Goal: Find specific page/section: Find specific page/section

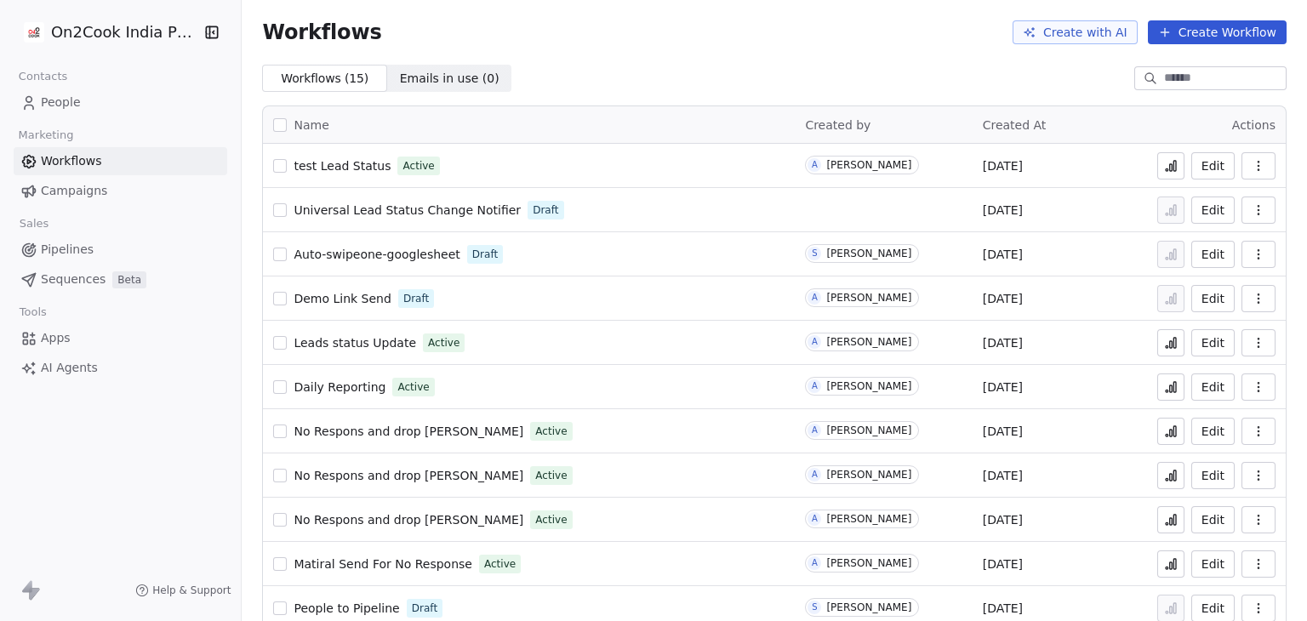
click at [1167, 161] on button at bounding box center [1170, 165] width 27 height 27
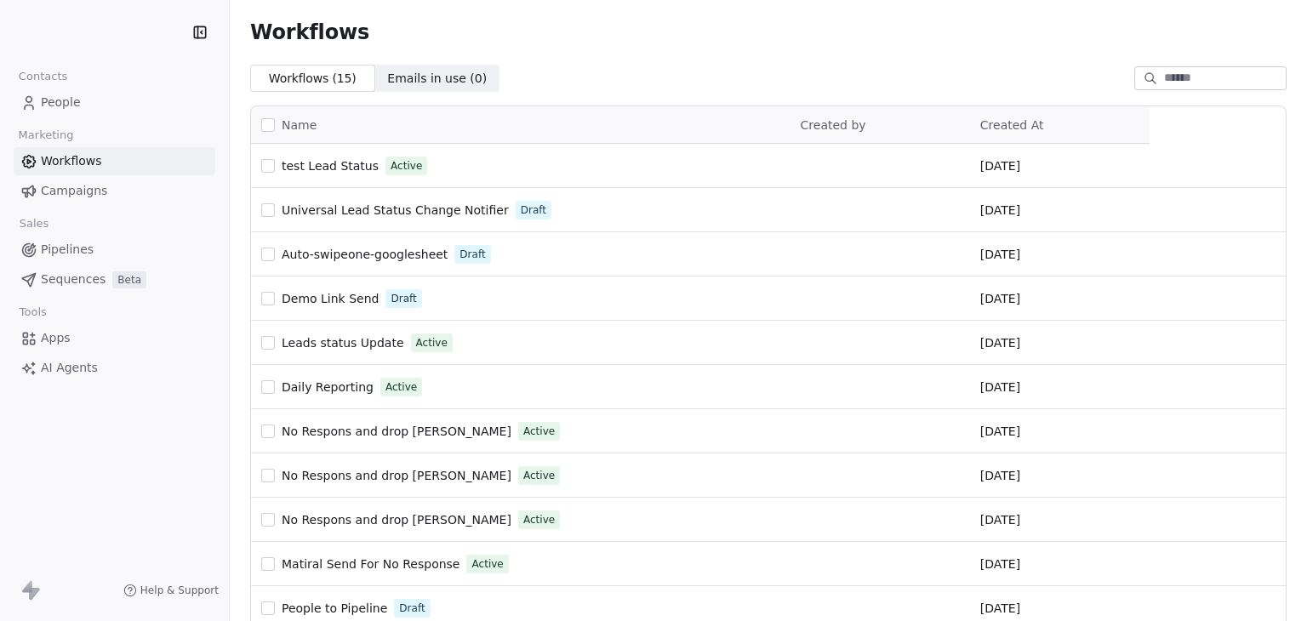
click at [47, 98] on span "People" at bounding box center [61, 103] width 40 height 18
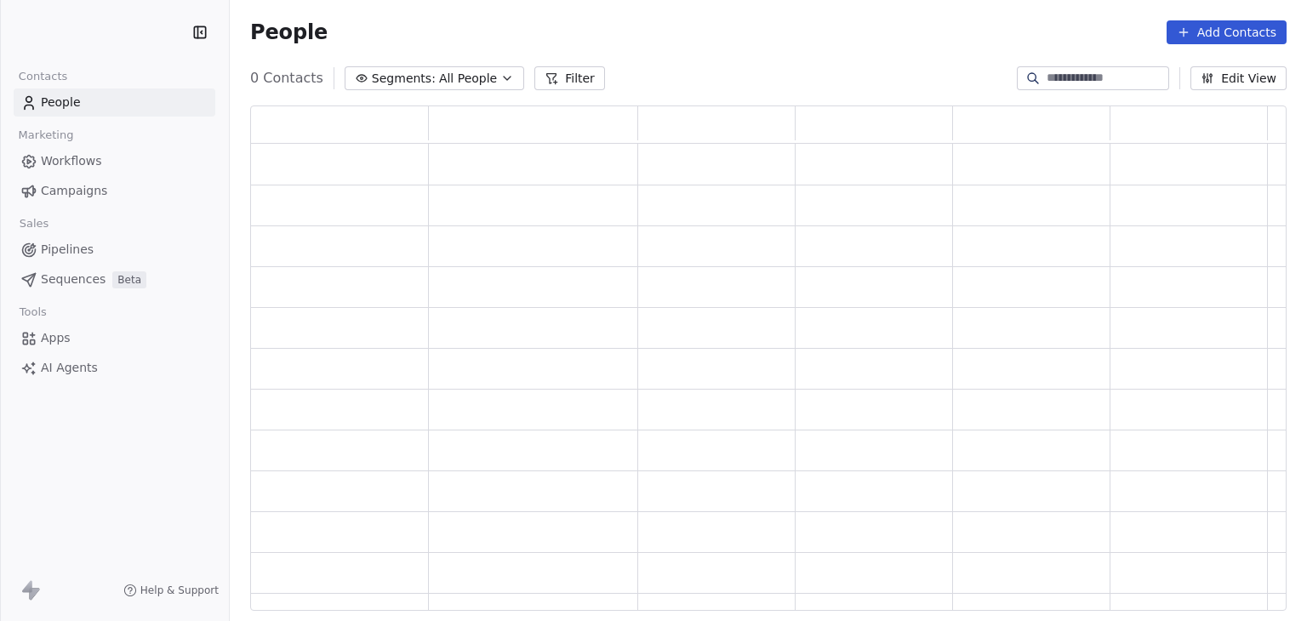
scroll to position [492, 1023]
click at [1047, 77] on input at bounding box center [1106, 78] width 119 height 17
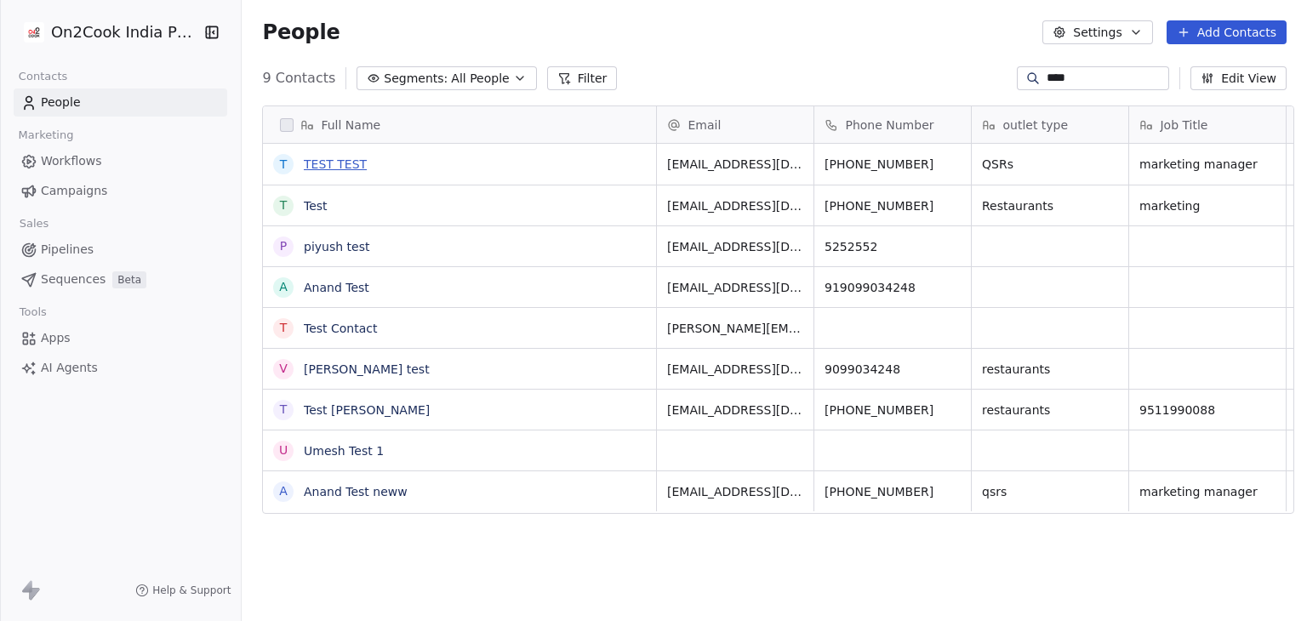
scroll to position [533, 1059]
type input "****"
click at [336, 322] on link "Test Contact" at bounding box center [341, 329] width 74 height 14
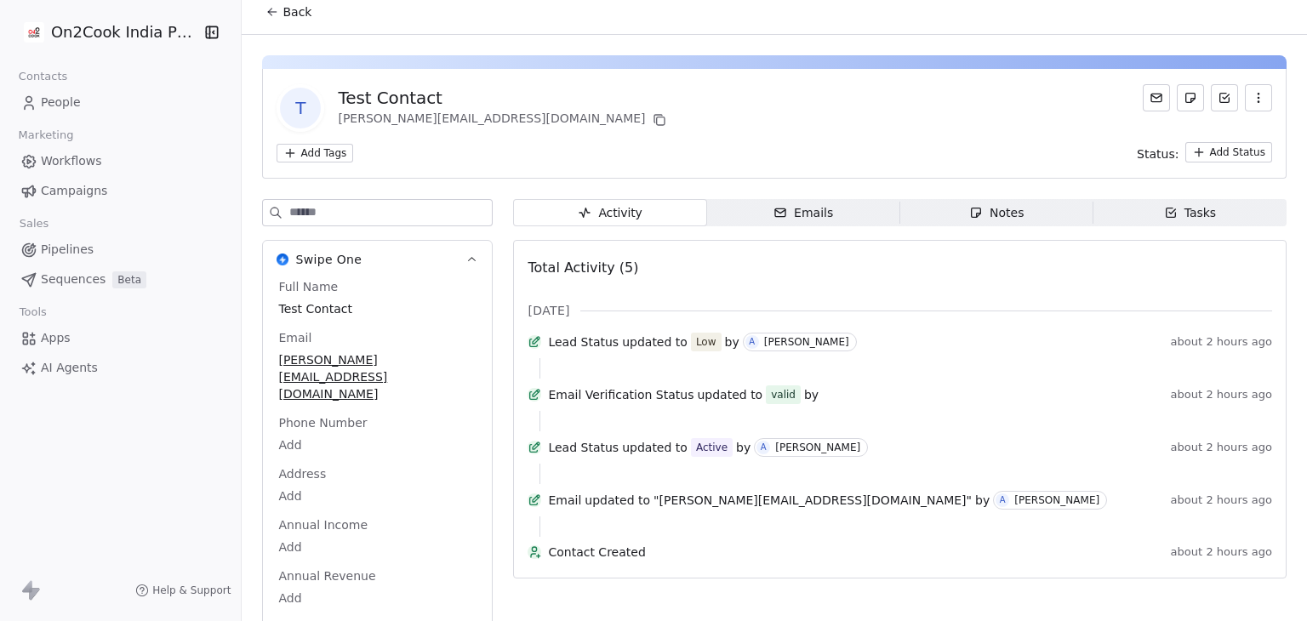
scroll to position [21, 0]
